Goal: Task Accomplishment & Management: Use online tool/utility

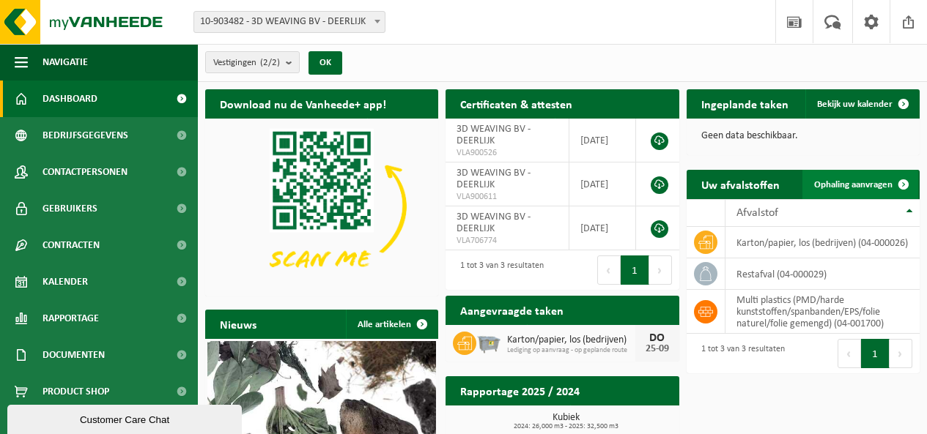
click at [845, 182] on span "Ophaling aanvragen" at bounding box center [853, 185] width 78 height 10
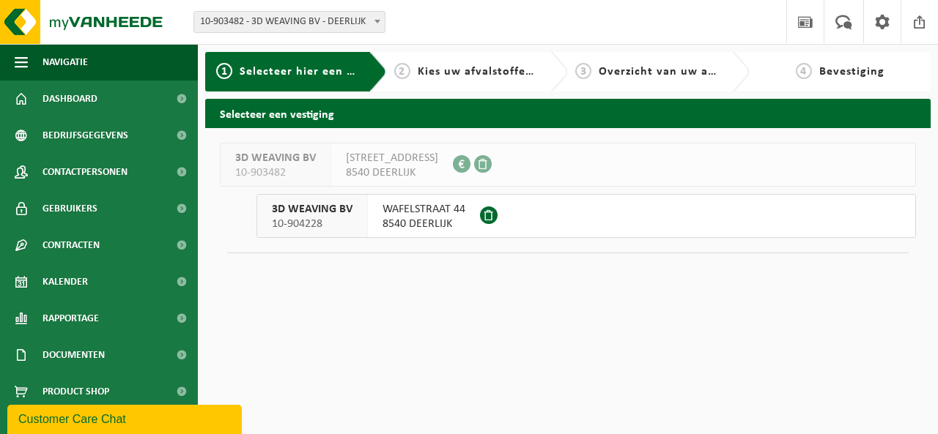
click at [396, 211] on span "WAFELSTRAAT 44" at bounding box center [423, 209] width 83 height 15
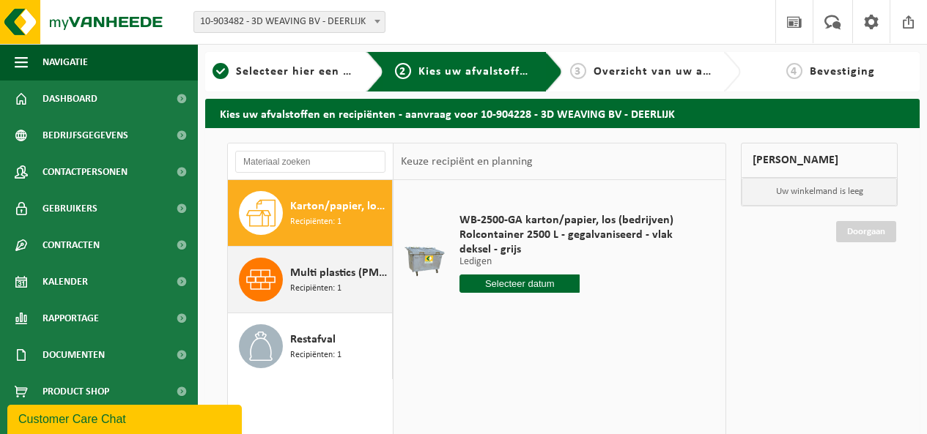
click at [331, 273] on span "Multi plastics (PMD/harde kunststoffen/spanbanden/EPS/folie naturel/folie gemen…" at bounding box center [339, 273] width 98 height 18
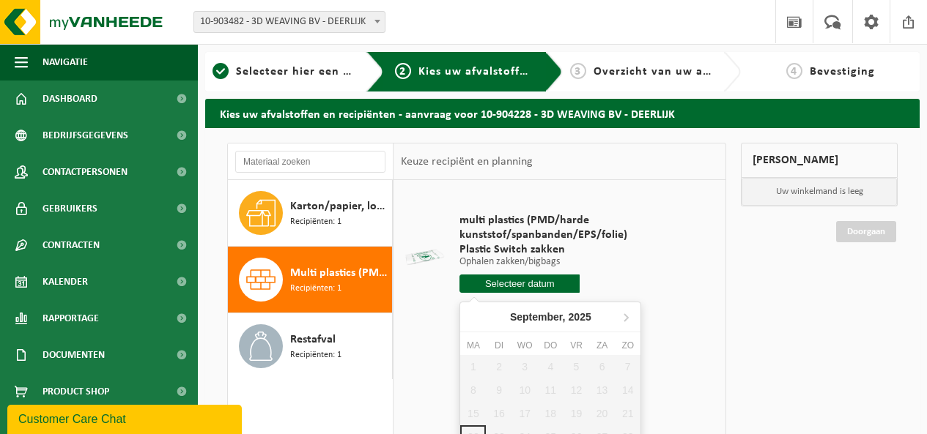
click at [526, 280] on input "text" at bounding box center [519, 284] width 120 height 18
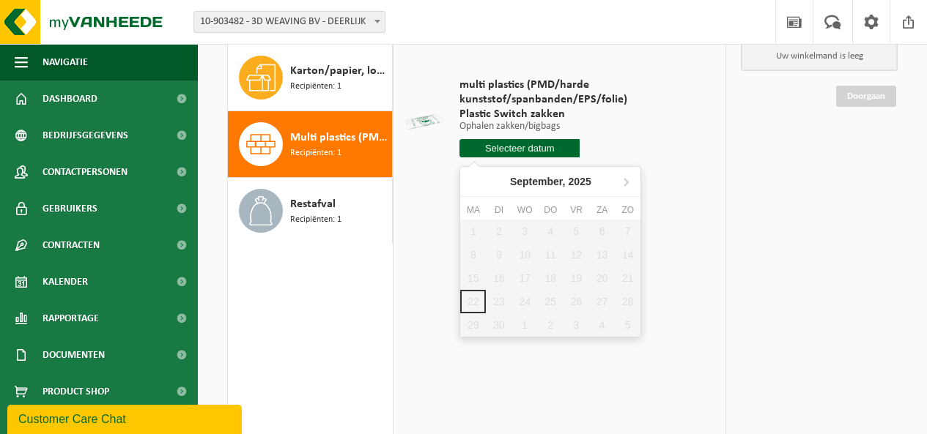
scroll to position [147, 0]
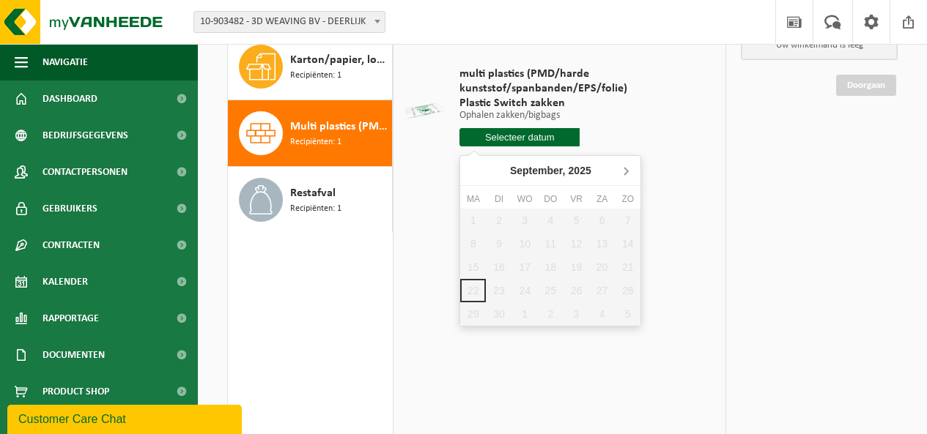
click at [627, 168] on icon at bounding box center [625, 170] width 23 height 23
click at [470, 166] on icon at bounding box center [474, 170] width 23 height 23
click at [629, 166] on icon at bounding box center [625, 170] width 23 height 23
click at [552, 216] on div "2" at bounding box center [551, 220] width 26 height 23
type input "Van 2025-10-02"
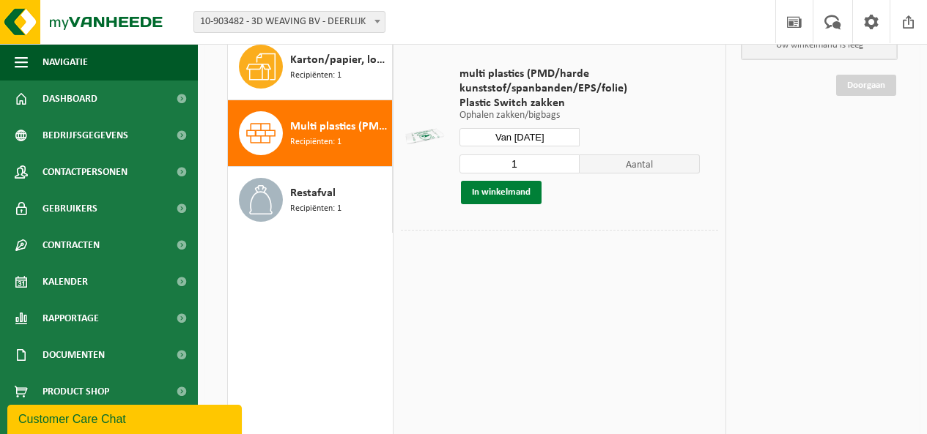
click at [481, 188] on button "In winkelmand" at bounding box center [501, 192] width 81 height 23
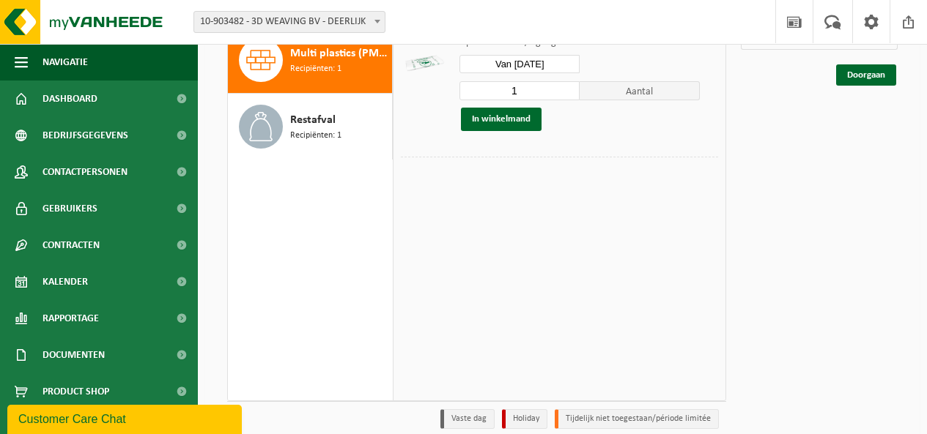
scroll to position [73, 0]
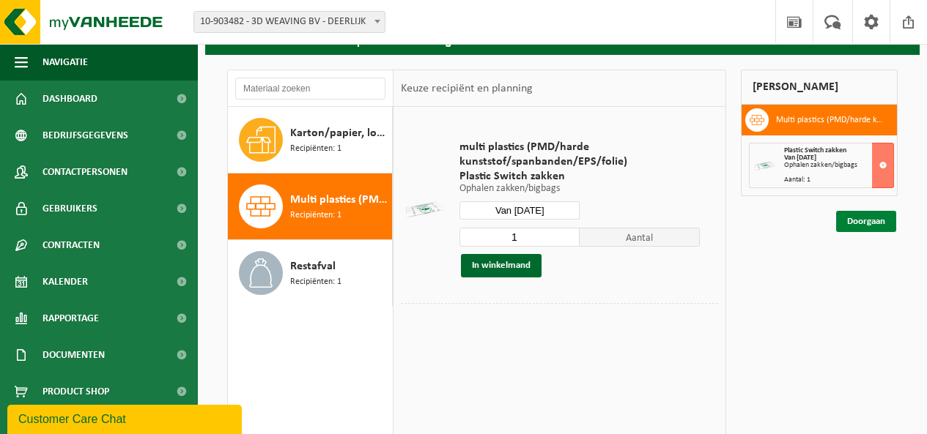
click at [864, 217] on link "Doorgaan" at bounding box center [866, 221] width 60 height 21
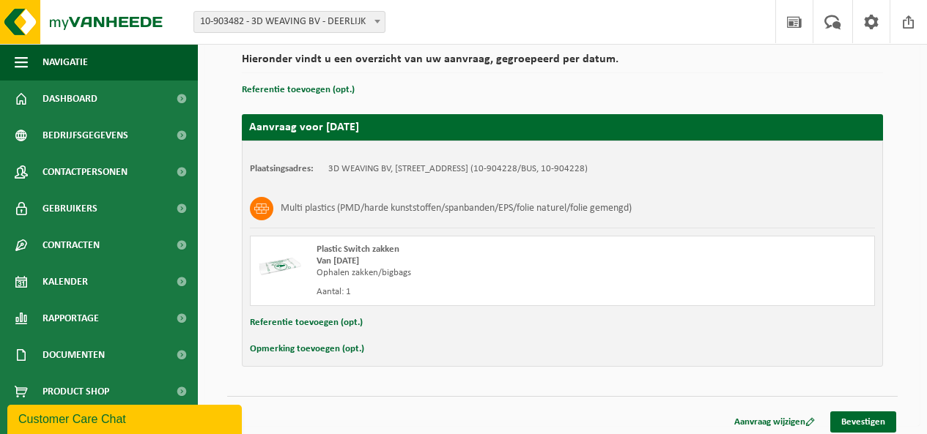
scroll to position [118, 0]
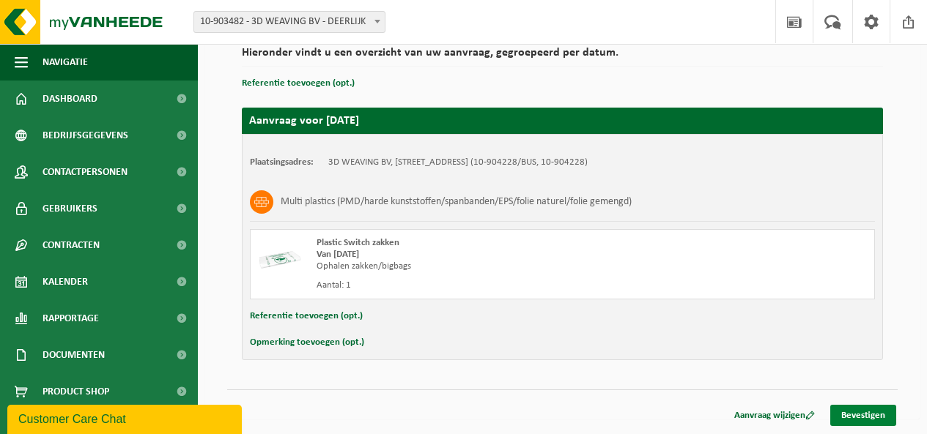
click at [861, 413] on link "Bevestigen" at bounding box center [863, 415] width 66 height 21
